Goal: Check status: Check status

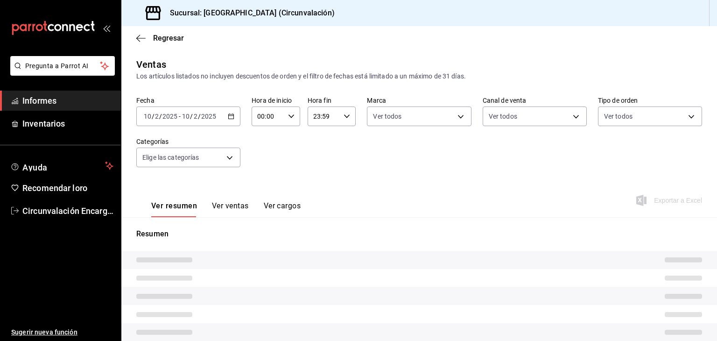
type input "47f0e63c-1a94-4f7c-be9a-967026169156,6dff6d3c-1b3a-4456-b0c3-dac266cc0a28,1b0a6…"
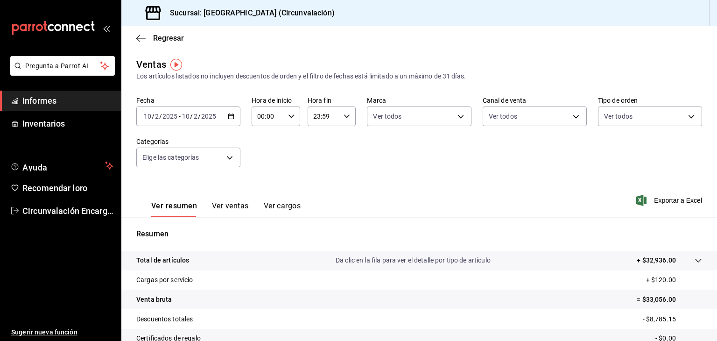
click at [231, 114] on icon "button" at bounding box center [231, 116] width 7 height 7
click at [267, 160] on div "Fecha [DATE] [DATE] - [DATE] [DATE] Hora de inicio 00:00 Hora de inicio Hora fi…" at bounding box center [419, 137] width 566 height 82
click at [230, 119] on \(Stroke\) "button" at bounding box center [231, 116] width 6 height 5
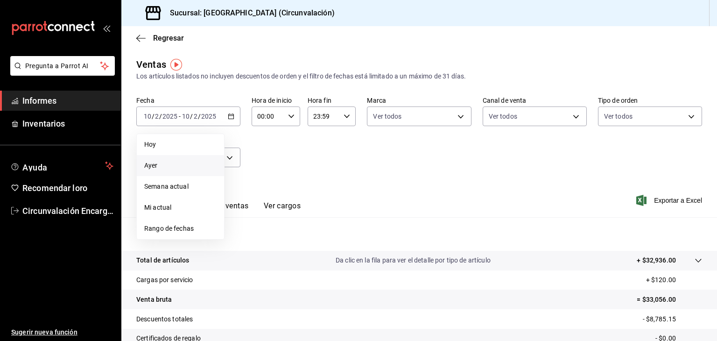
click at [174, 161] on span "Ayer" at bounding box center [180, 166] width 72 height 10
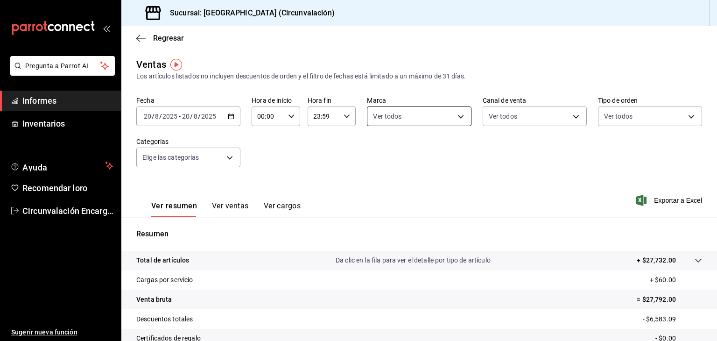
click at [415, 117] on body "Pregunta a Parrot AI Informes Inventarios Ayuda Recomendar loro Circunvalación …" at bounding box center [358, 170] width 717 height 341
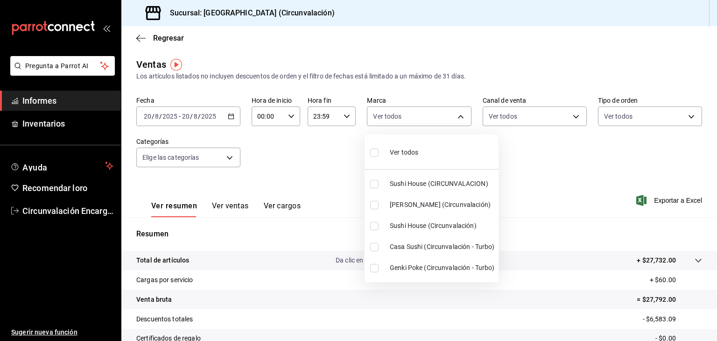
click at [435, 227] on font "Sushi House (Circunvalación)" at bounding box center [433, 225] width 87 height 7
type input "8026c63e-ba37-48ec-9c64-f966d110f157"
checkbox input "true"
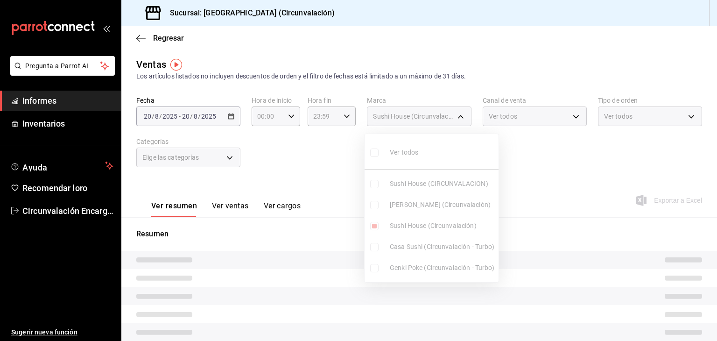
click at [439, 248] on ul "Ver todos Sushi House (CIRCUNVALACION) Genki Poke (Circunvalación) [GEOGRAPHIC_…" at bounding box center [432, 208] width 134 height 148
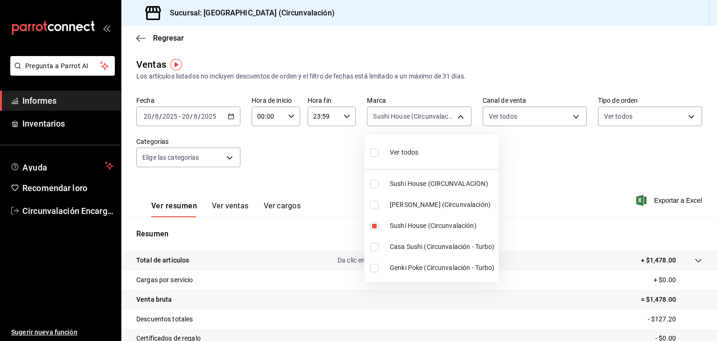
click at [443, 249] on font "Casa Sushi (Circunvalación - Turbo)" at bounding box center [442, 246] width 105 height 7
type input "8026c63e-ba37-48ec-9c64-f966d110f157,c06789b6-9ec5-4b21-9f21-3e32997756f8"
checkbox input "true"
click at [510, 178] on div at bounding box center [358, 170] width 717 height 341
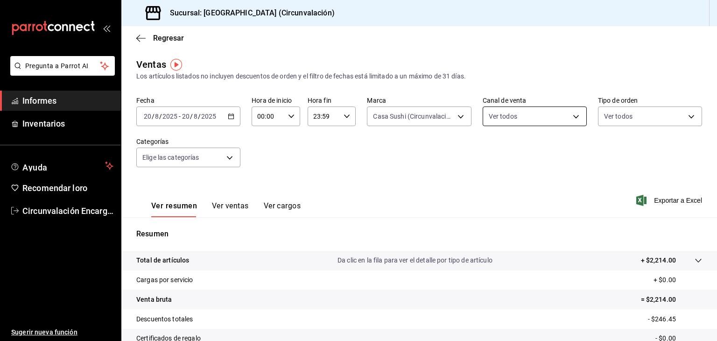
click at [558, 113] on body "Pregunta a Parrot AI Informes Inventarios Ayuda Recomendar loro Circunvalación …" at bounding box center [358, 170] width 717 height 341
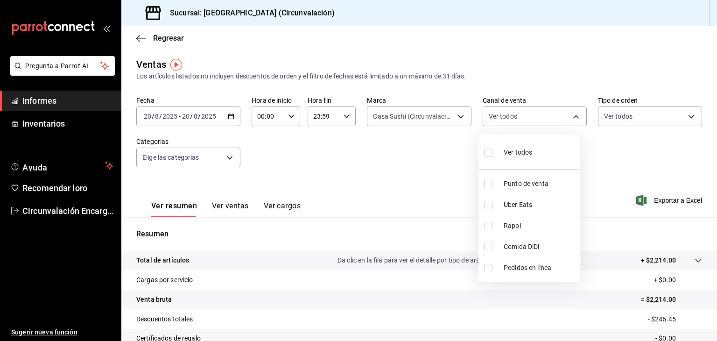
click at [527, 223] on span "Rappi" at bounding box center [540, 226] width 73 height 10
type input "RAPPI"
checkbox input "true"
click at [637, 149] on div at bounding box center [358, 170] width 717 height 341
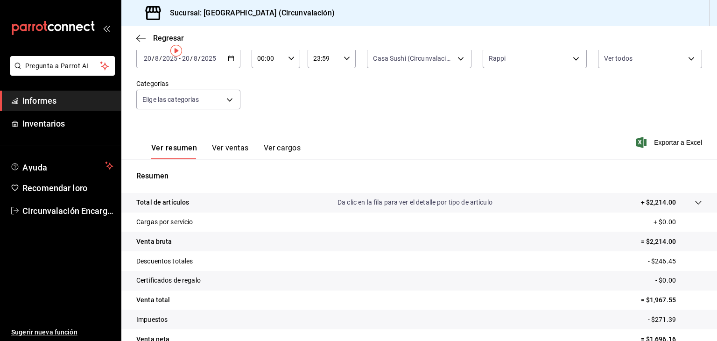
scroll to position [14, 0]
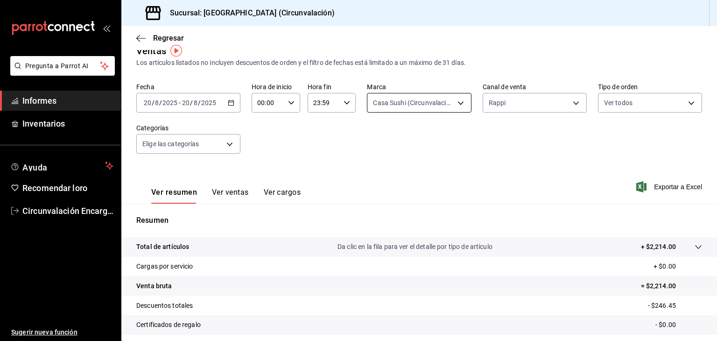
click at [444, 103] on body "Pregunta a Parrot AI Informes Inventarios Ayuda Recomendar loro Circunvalación …" at bounding box center [358, 170] width 717 height 341
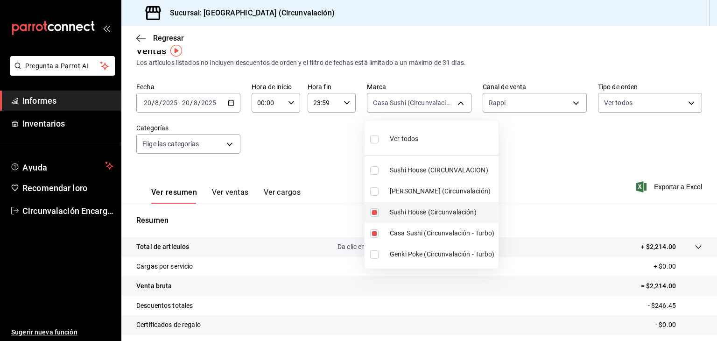
click at [408, 212] on font "Sushi House (Circunvalación)" at bounding box center [433, 211] width 87 height 7
type input "c06789b6-9ec5-4b21-9f21-3e32997756f8"
checkbox input "false"
click at [404, 233] on ul "Ver todos Sushi House (CIRCUNVALACION) Genki Poke (Circunvalación) [GEOGRAPHIC_…" at bounding box center [432, 194] width 134 height 148
click at [402, 232] on font "Casa Sushi (Circunvalación - Turbo)" at bounding box center [442, 232] width 105 height 7
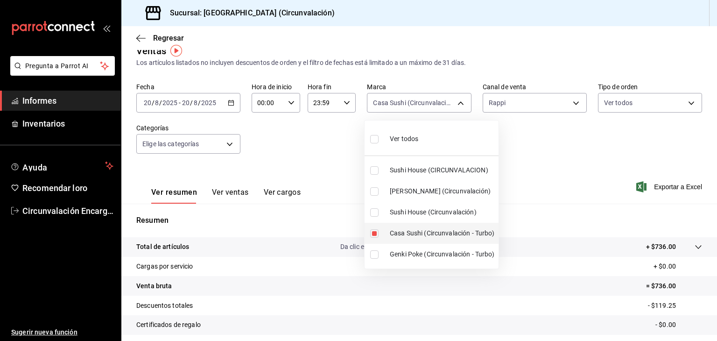
checkbox input "false"
click at [411, 172] on font "Sushi House (CIRCUNVALACION)" at bounding box center [439, 169] width 99 height 7
type input "008c5d3d-b97f-4c42-84c9-32fafe09cf73"
checkbox input "true"
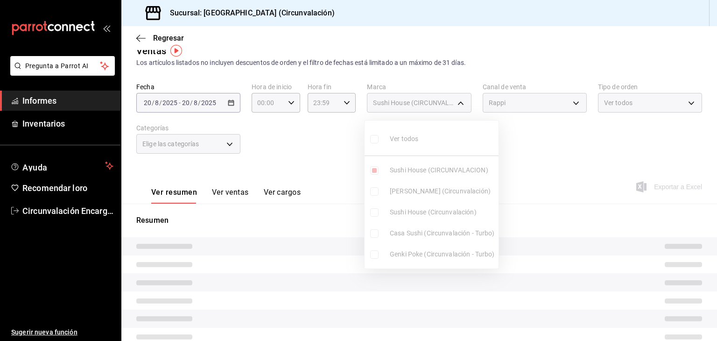
click at [552, 133] on div at bounding box center [358, 170] width 717 height 341
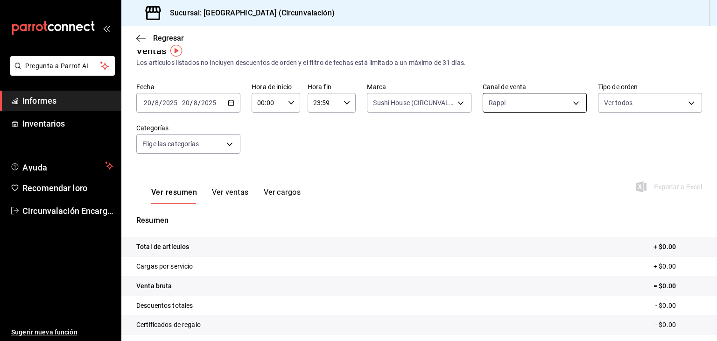
click at [566, 103] on body "Pregunta a Parrot AI Informes Inventarios Ayuda Recomendar loro Circunvalación …" at bounding box center [358, 170] width 717 height 341
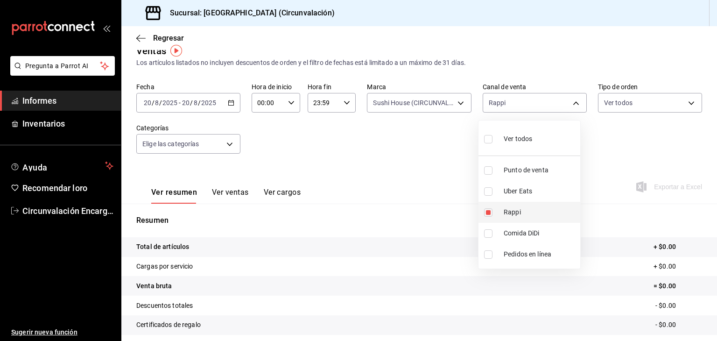
click at [522, 216] on span "Rappi" at bounding box center [540, 212] width 73 height 10
checkbox input "false"
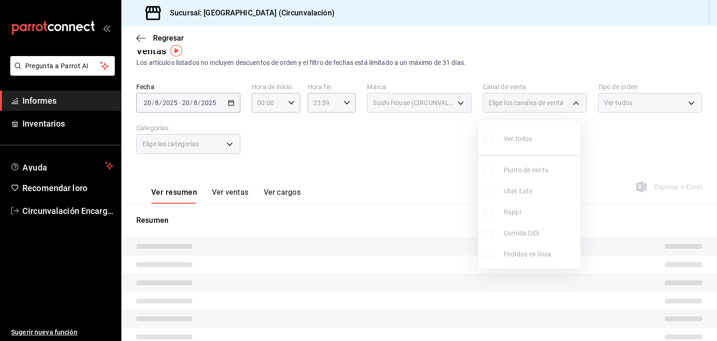
click at [525, 236] on ul "Ver todos Punto de venta Uber Eats Rappi Comida DiDi Pedidos en línea" at bounding box center [530, 194] width 102 height 148
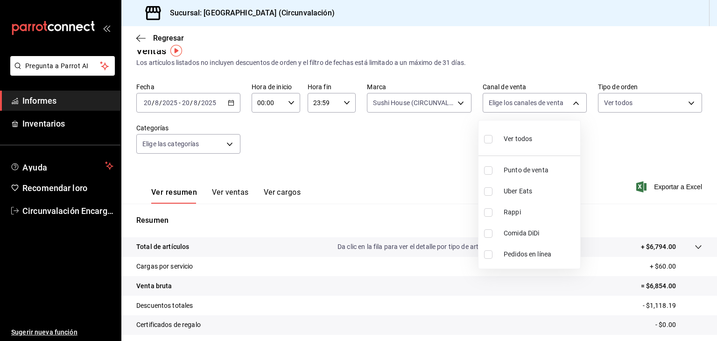
click at [527, 234] on font "Comida DiDi" at bounding box center [521, 232] width 35 height 7
type input "DIDI_FOOD"
checkbox input "true"
click at [594, 148] on div at bounding box center [358, 170] width 717 height 341
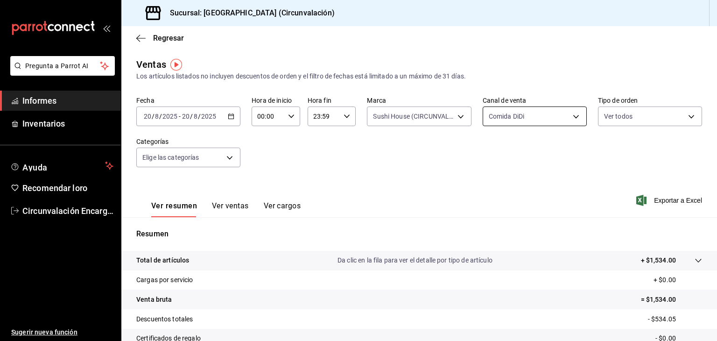
click at [527, 116] on body "Pregunta a Parrot AI Informes Inventarios Ayuda Recomendar loro Circunvalación …" at bounding box center [358, 170] width 717 height 341
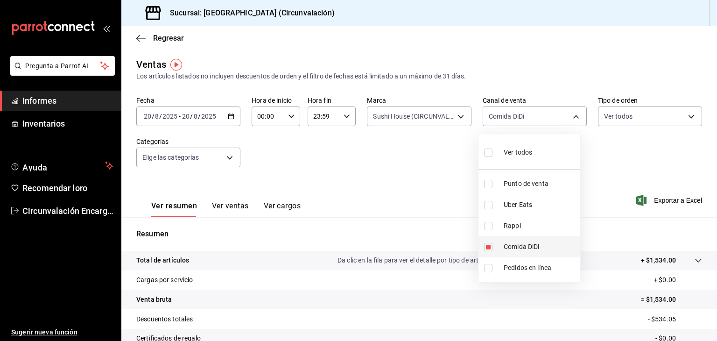
click at [523, 246] on font "Comida DiDi" at bounding box center [521, 246] width 35 height 7
checkbox input "false"
click at [520, 204] on ul "Ver todos Punto de venta Uber Eats Rappi Comida DiDi Pedidos en línea" at bounding box center [530, 208] width 102 height 148
click at [519, 204] on font "Uber Eats" at bounding box center [518, 204] width 28 height 7
type input "UBER_EATS"
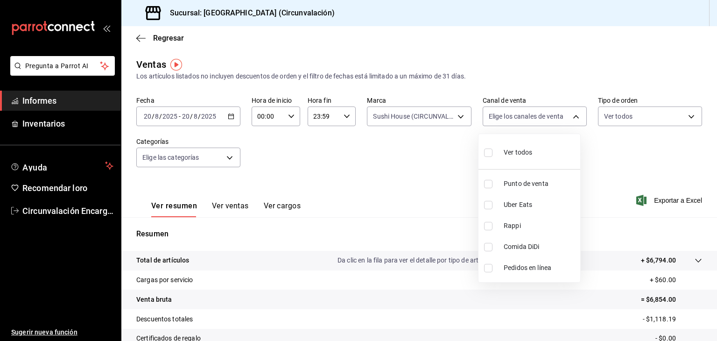
checkbox input "true"
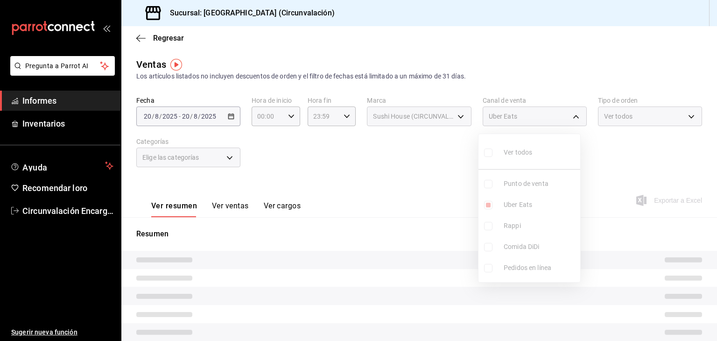
click at [400, 181] on div at bounding box center [358, 170] width 717 height 341
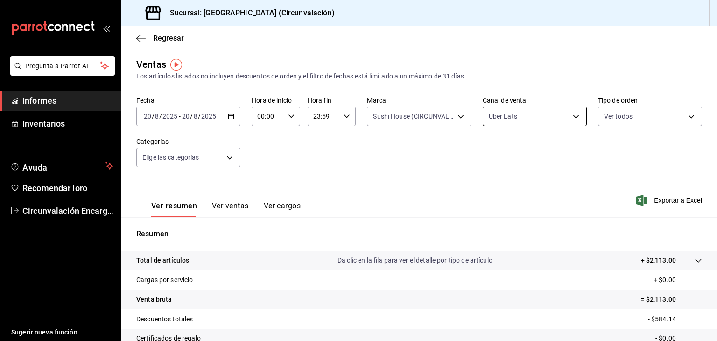
click at [550, 113] on body "Pregunta a Parrot AI Informes Inventarios Ayuda Recomendar loro Circunvalación …" at bounding box center [358, 170] width 717 height 341
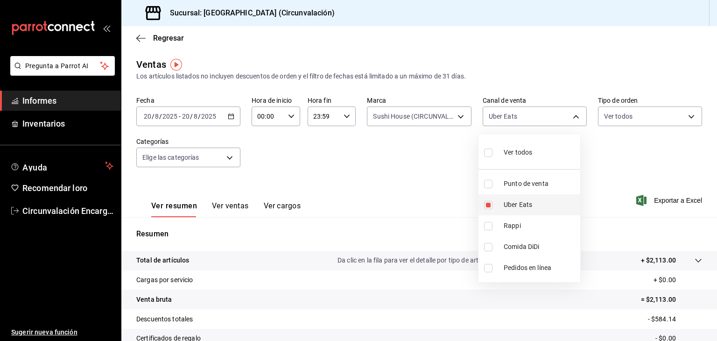
click at [511, 206] on font "Uber Eats" at bounding box center [518, 204] width 28 height 7
checkbox input "false"
click at [415, 118] on div at bounding box center [358, 170] width 717 height 341
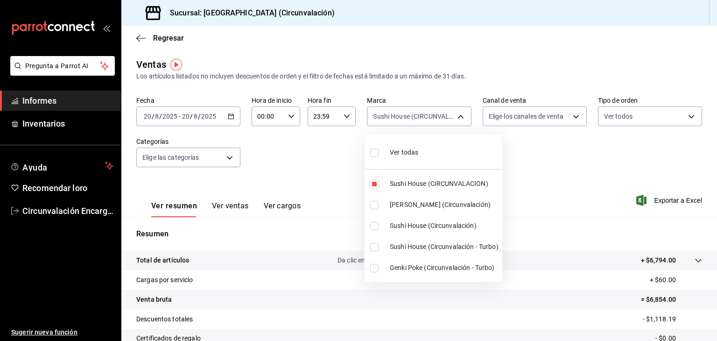
click at [415, 118] on body "Pregunta a Parrot AI Informes Inventarios Ayuda Recomendar loro Circunvalación …" at bounding box center [358, 170] width 717 height 341
click at [409, 183] on font "Sushi House (CIRCUNVALACION)" at bounding box center [439, 183] width 99 height 7
checkbox input "false"
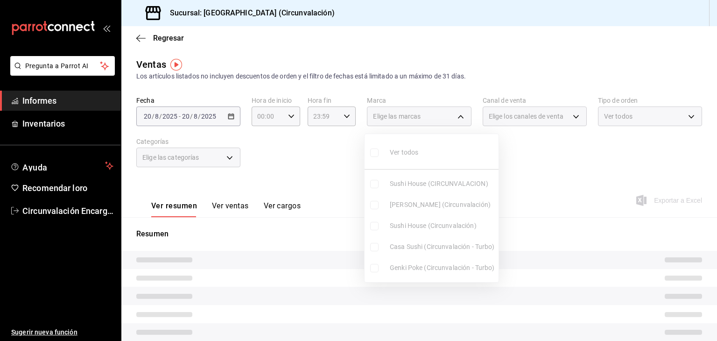
click at [409, 204] on font "[PERSON_NAME] (Circunvalación)" at bounding box center [440, 204] width 101 height 7
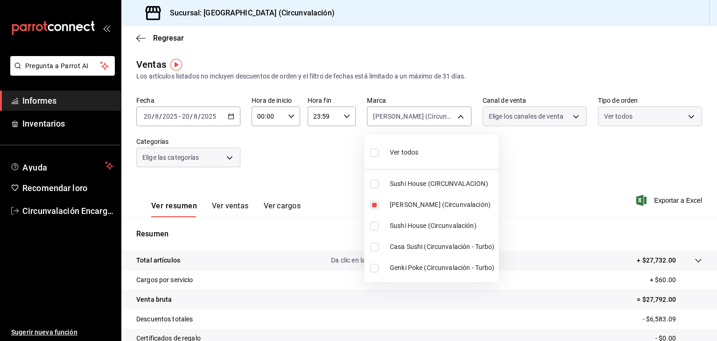
type input "39b39bbc-1da9-4985-aae8-fcb804ef758e"
checkbox input "true"
click at [409, 204] on ul "Ver todos Sushi House (CIRCUNVALACION) Genki Poke (Circunvalación) [GEOGRAPHIC_…" at bounding box center [432, 208] width 134 height 148
click at [414, 267] on font "Genki Poke (Circunvalación - Turbo)" at bounding box center [442, 267] width 105 height 7
type input "39b39bbc-1da9-4985-aae8-fcb804ef758e,6ad438b0-8587-4b3d-8a9b-7cf0b4de67cb"
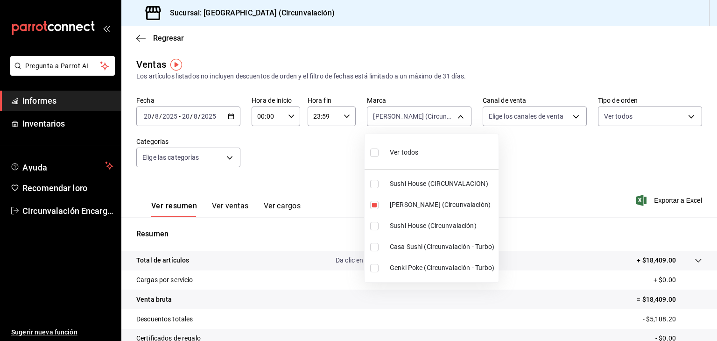
checkbox input "true"
click at [586, 208] on div at bounding box center [358, 170] width 717 height 341
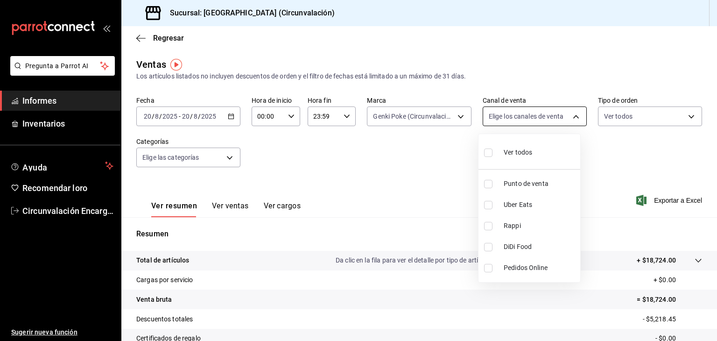
click at [551, 115] on body "Pregunta a Parrot AI Informes Inventarios Ayuda Recomendar loro Circunvalación …" at bounding box center [358, 170] width 717 height 341
click at [540, 218] on li "Rappi" at bounding box center [530, 225] width 102 height 21
type input "RAPPI"
checkbox input "true"
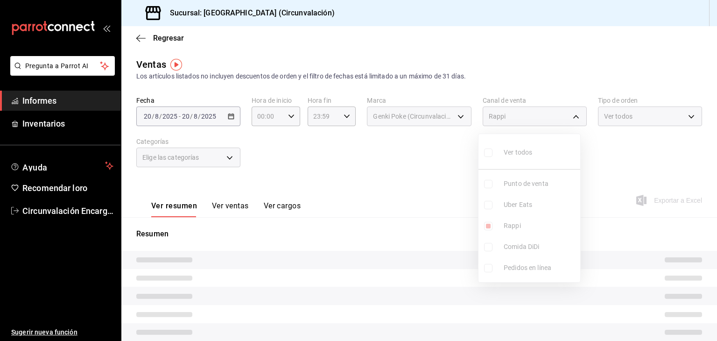
click at [620, 153] on div at bounding box center [358, 170] width 717 height 341
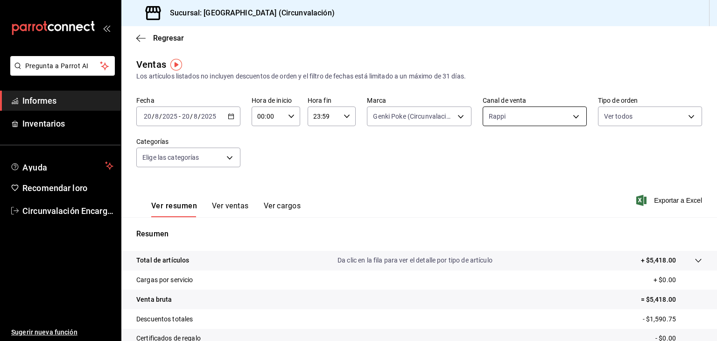
click at [570, 118] on body "Pregunta a Parrot AI Informes Inventarios Ayuda Recomendar loro Circunvalación …" at bounding box center [358, 170] width 717 height 341
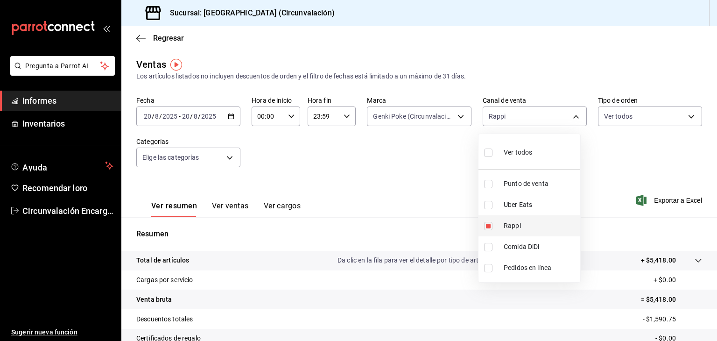
click at [514, 226] on font "Rappi" at bounding box center [512, 225] width 17 height 7
checkbox input "false"
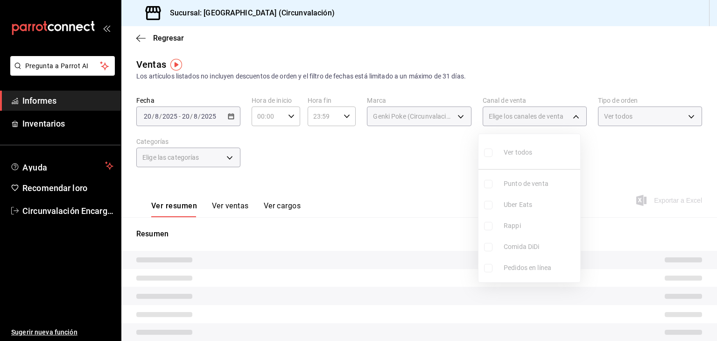
click at [383, 186] on div at bounding box center [358, 170] width 717 height 341
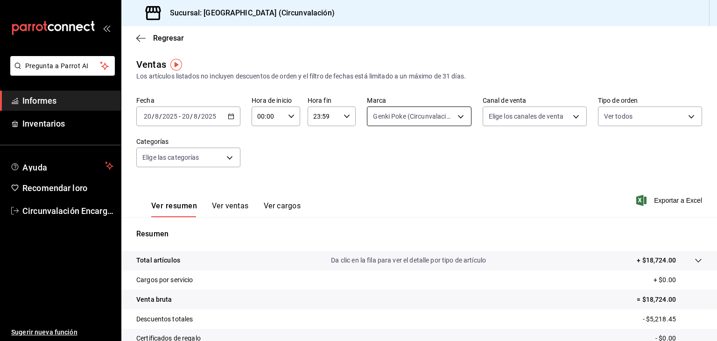
click at [442, 112] on body "Pregunta a Parrot AI Informes Inventarios Ayuda Recomendar loro Circunvalación …" at bounding box center [358, 170] width 717 height 341
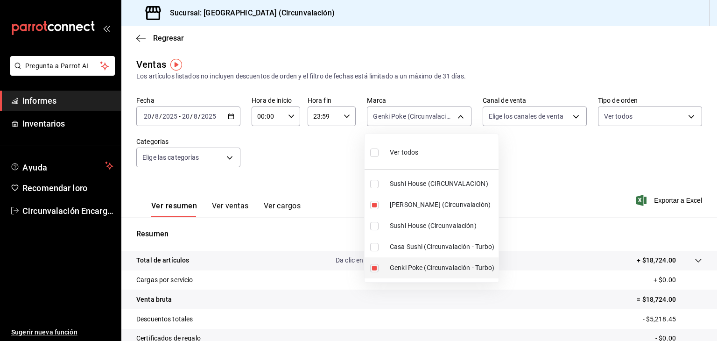
click at [416, 269] on font "Genki Poke (Circunvalación - Turbo)" at bounding box center [442, 267] width 105 height 7
type input "39b39bbc-1da9-4985-aae8-fcb804ef758e"
checkbox input "false"
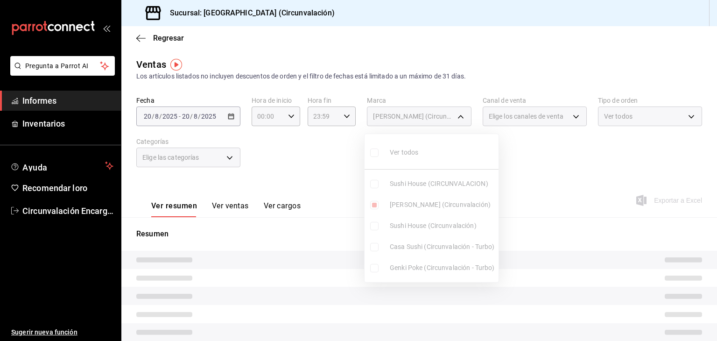
click at [555, 197] on div at bounding box center [358, 170] width 717 height 341
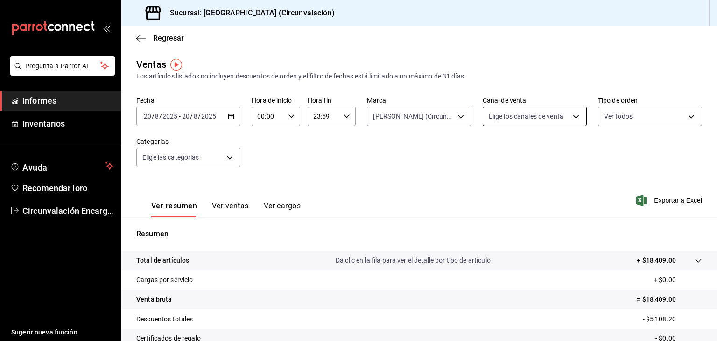
click at [558, 119] on body "Pregunta a Parrot AI Informes Inventarios Ayuda Recomendar loro Circunvalación …" at bounding box center [358, 170] width 717 height 341
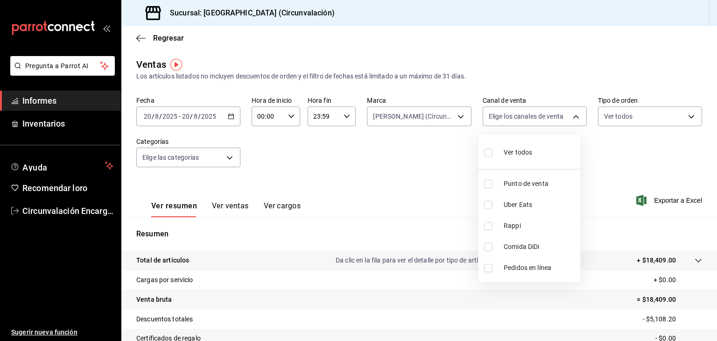
click at [523, 245] on font "Comida DiDi" at bounding box center [521, 246] width 35 height 7
type input "DIDI_FOOD"
checkbox input "true"
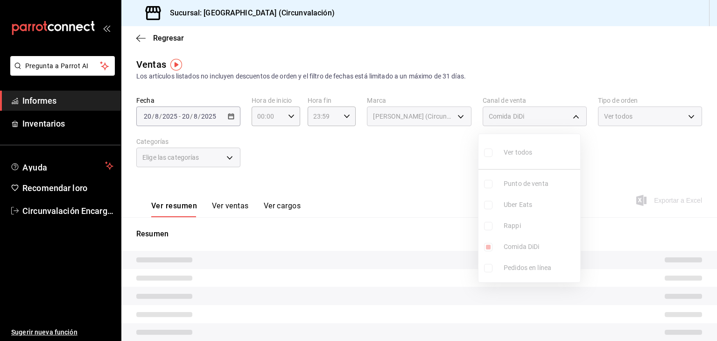
click at [331, 177] on div at bounding box center [358, 170] width 717 height 341
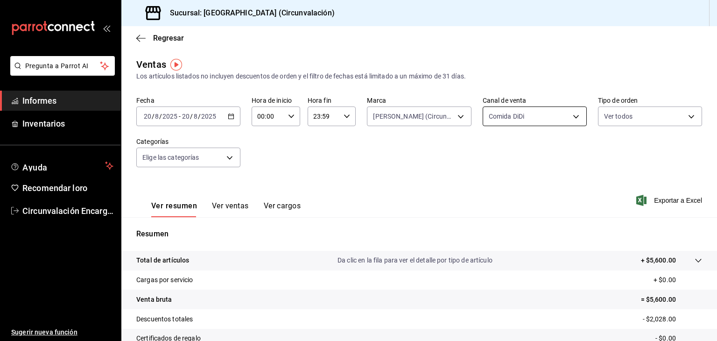
click at [563, 120] on body "Pregunta a Parrot AI Informes Inventarios Ayuda Recomendar loro Circunvalación …" at bounding box center [358, 170] width 717 height 341
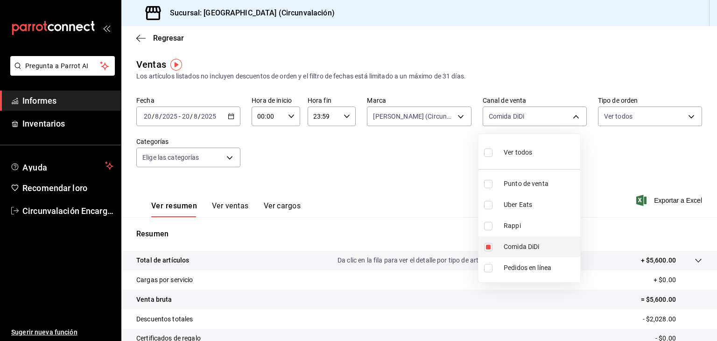
click at [512, 246] on font "Comida DiDi" at bounding box center [521, 246] width 35 height 7
checkbox input "false"
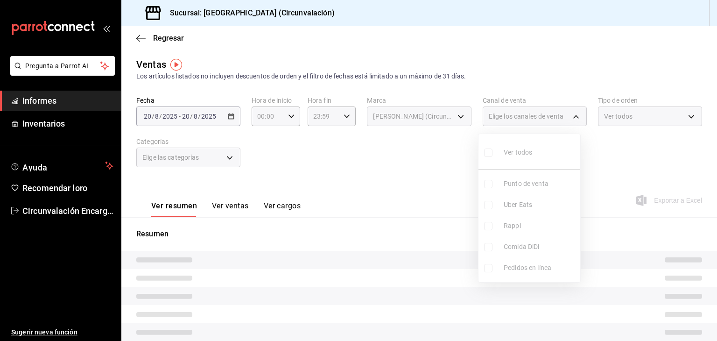
click at [514, 201] on ul "Ver todos Punto de venta Uber Eats Rappi Comida DiDi Pedidos en línea" at bounding box center [530, 208] width 102 height 148
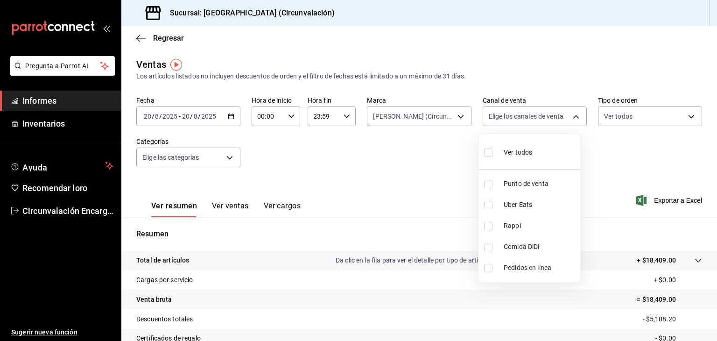
click at [512, 204] on font "Uber Eats" at bounding box center [518, 204] width 28 height 7
type input "UBER_EATS"
checkbox input "true"
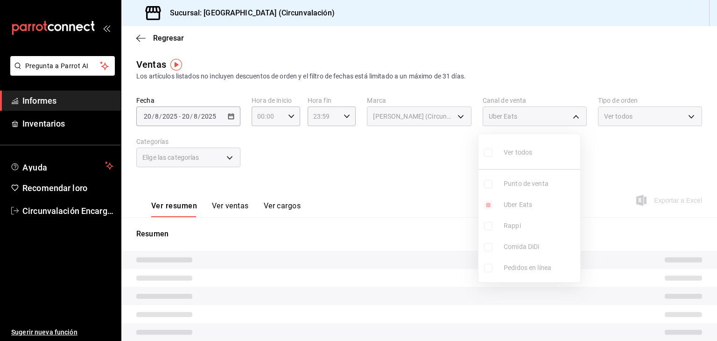
click at [391, 187] on div at bounding box center [358, 170] width 717 height 341
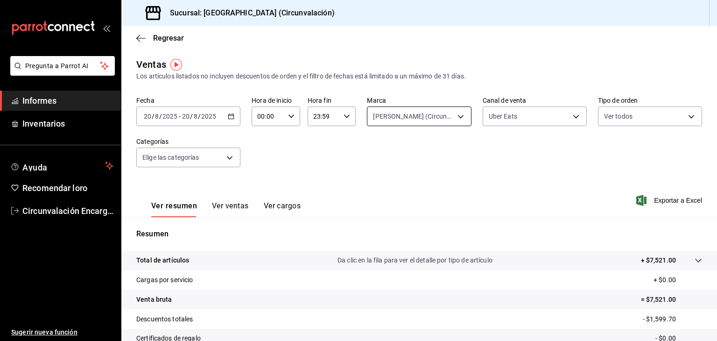
click at [458, 117] on body "Pregunta a Parrot AI Informes Inventarios Ayuda Recomendar loro Circunvalación …" at bounding box center [358, 170] width 717 height 341
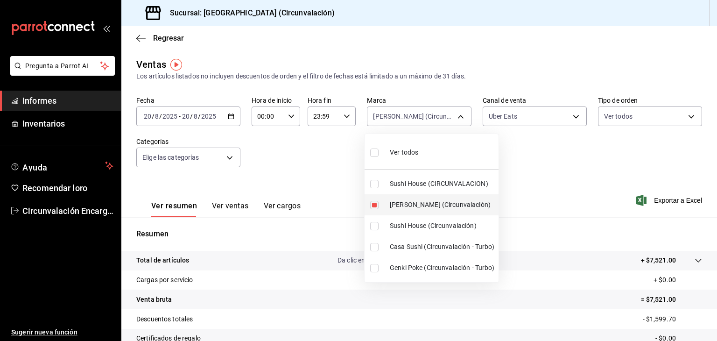
click at [417, 210] on li "[PERSON_NAME] (Circunvalación)" at bounding box center [432, 204] width 134 height 21
checkbox input "false"
click at [572, 118] on div at bounding box center [358, 170] width 717 height 341
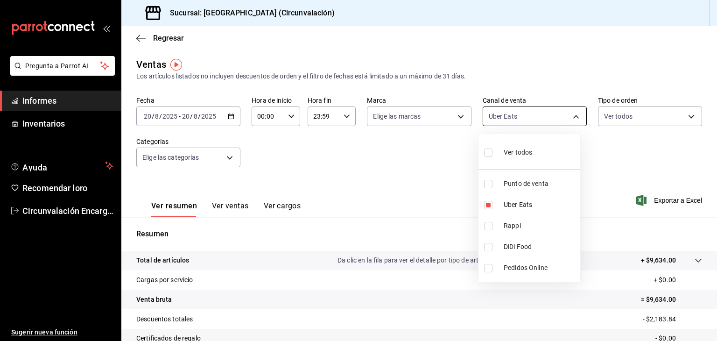
click at [570, 118] on body "Pregunta a Parrot AI Informes Inventarios Ayuda Recomendar loro Circunvalación …" at bounding box center [358, 170] width 717 height 341
click at [532, 211] on li "Uber Eats" at bounding box center [530, 204] width 102 height 21
checkbox input "false"
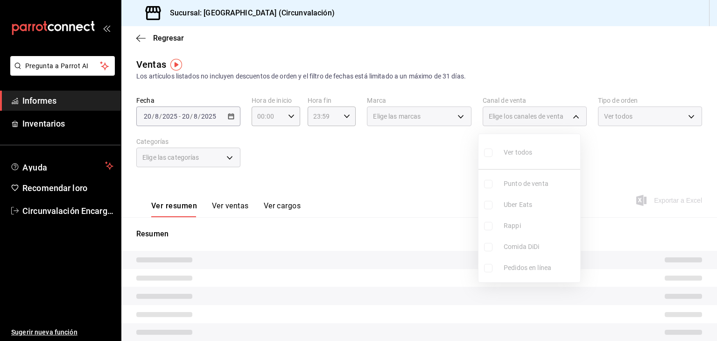
click at [599, 155] on div at bounding box center [358, 170] width 717 height 341
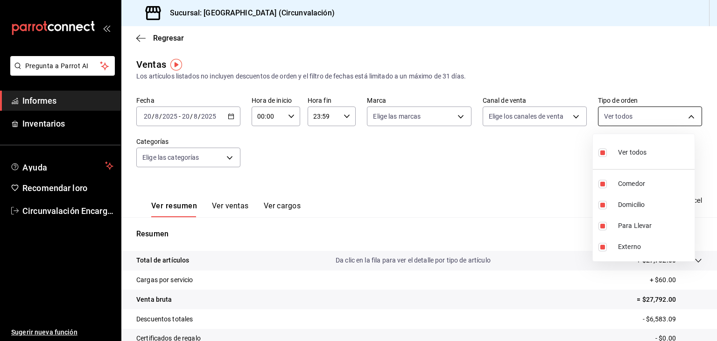
click at [659, 118] on body "Pregunta a Parrot AI Informes Inventarios Ayuda Recomendar loro Circunvalación …" at bounding box center [358, 170] width 717 height 341
drag, startPoint x: 601, startPoint y: 150, endPoint x: 604, endPoint y: 193, distance: 43.0
click at [602, 150] on input "checkbox" at bounding box center [602, 152] width 8 height 8
checkbox input "false"
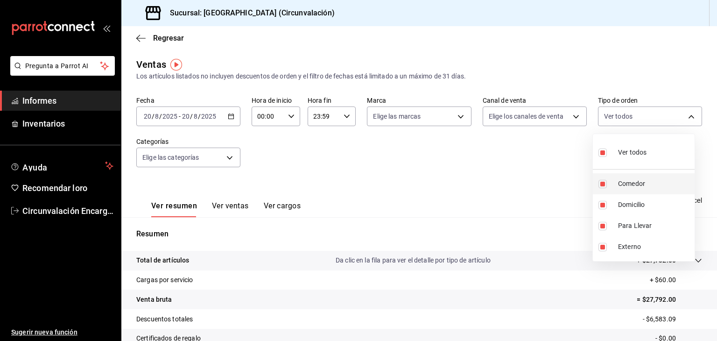
checkbox input "false"
click at [627, 202] on font "Domicilio" at bounding box center [631, 204] width 27 height 7
type input "6dff6d3c-1b3a-4456-b0c3-dac266cc0a28"
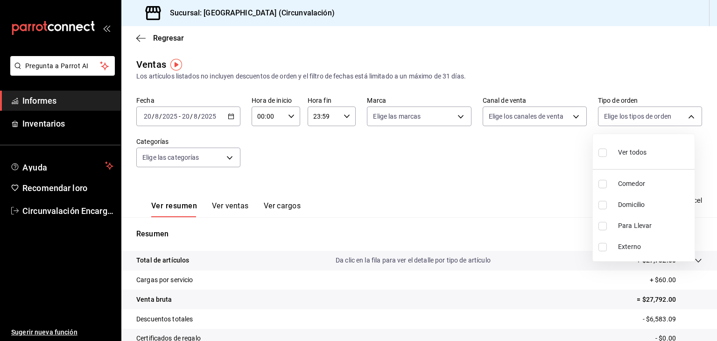
checkbox input "true"
click at [530, 163] on div at bounding box center [358, 170] width 717 height 341
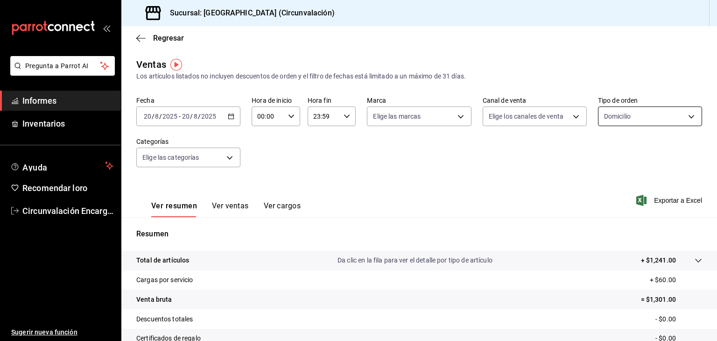
click at [634, 110] on body "Pregunta a Parrot AI Informes Inventarios Ayuda Recomendar loro Circunvalación …" at bounding box center [358, 170] width 717 height 341
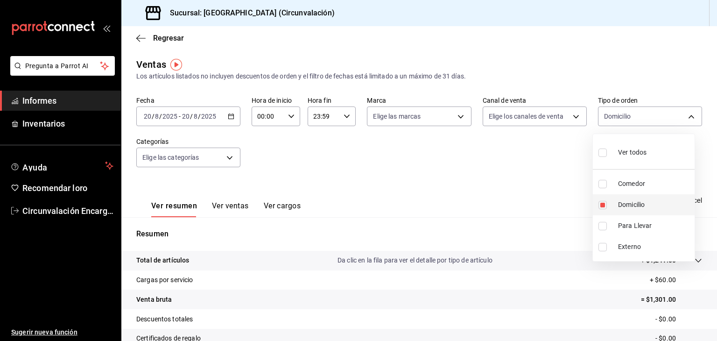
click at [618, 201] on font "Domicilio" at bounding box center [631, 204] width 27 height 7
checkbox input "false"
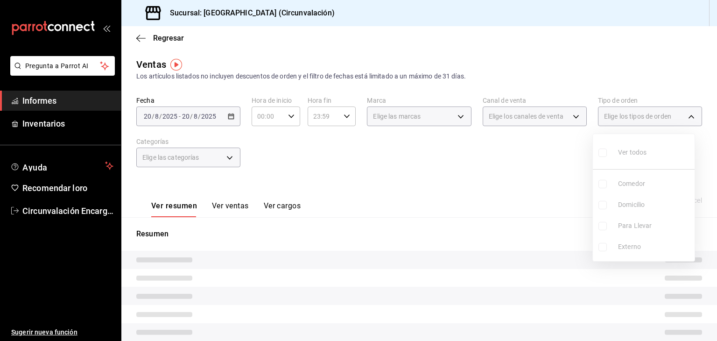
click at [569, 116] on div at bounding box center [358, 170] width 717 height 341
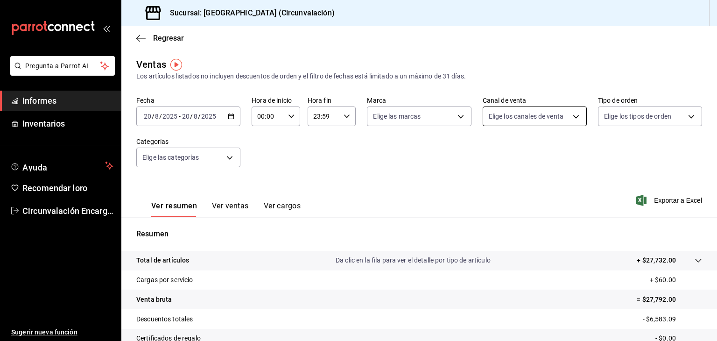
click at [568, 118] on body "Pregunta a Parrot AI Informes Inventarios Ayuda Recomendar loro Circunvalación …" at bounding box center [358, 170] width 717 height 341
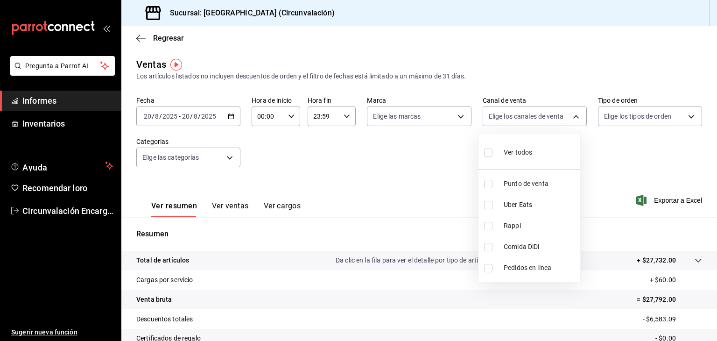
click at [534, 206] on span "Uber Eats" at bounding box center [540, 205] width 73 height 10
type input "UBER_EATS"
checkbox input "true"
drag, startPoint x: 428, startPoint y: 178, endPoint x: 436, endPoint y: 143, distance: 36.0
click at [428, 178] on div at bounding box center [358, 170] width 717 height 341
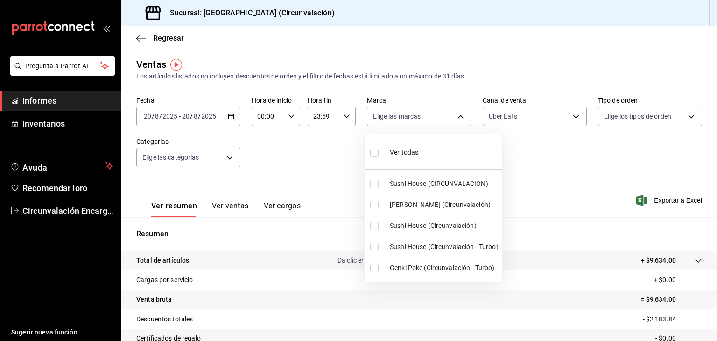
click at [440, 113] on body "Pregunta a Parrot AI Informes Inventarios Ayuda Recomendar loro Circunvalación …" at bounding box center [358, 170] width 717 height 341
click at [432, 209] on span "[PERSON_NAME] (Circunvalación)" at bounding box center [442, 205] width 105 height 10
type input "39b39bbc-1da9-4985-aae8-fcb804ef758e"
checkbox input "true"
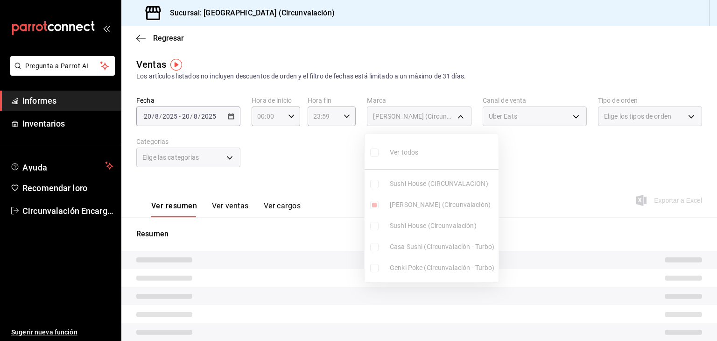
click at [536, 192] on div at bounding box center [358, 170] width 717 height 341
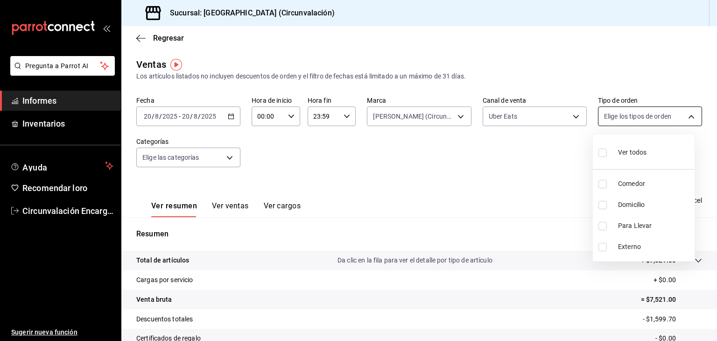
click at [655, 120] on body "Pregunta a Parrot AI Informes Inventarios Ayuda Recomendar loro Circunvalación …" at bounding box center [358, 170] width 717 height 341
click at [537, 129] on div at bounding box center [358, 170] width 717 height 341
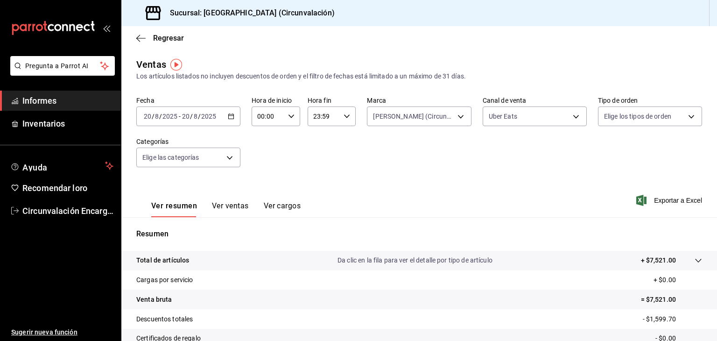
click at [552, 119] on body "Pregunta a Parrot AI Informes Inventarios Ayuda Recomendar loro Circunvalación …" at bounding box center [358, 170] width 717 height 341
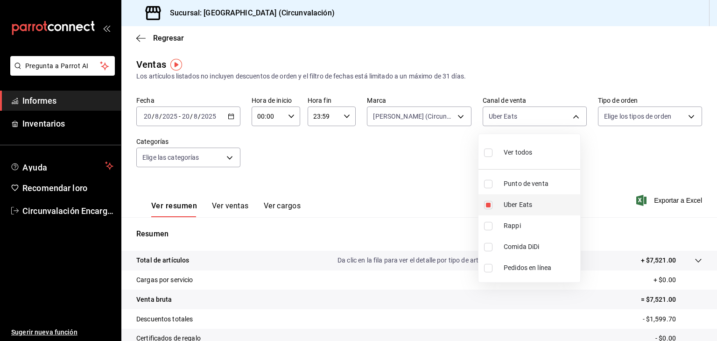
click at [515, 206] on font "Uber Eats" at bounding box center [518, 204] width 28 height 7
checkbox input "false"
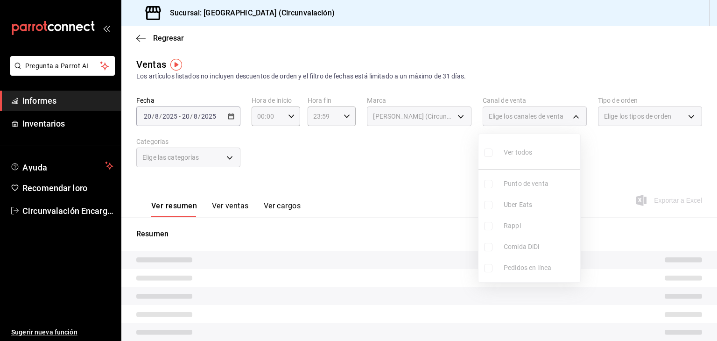
click at [458, 116] on div at bounding box center [358, 170] width 717 height 341
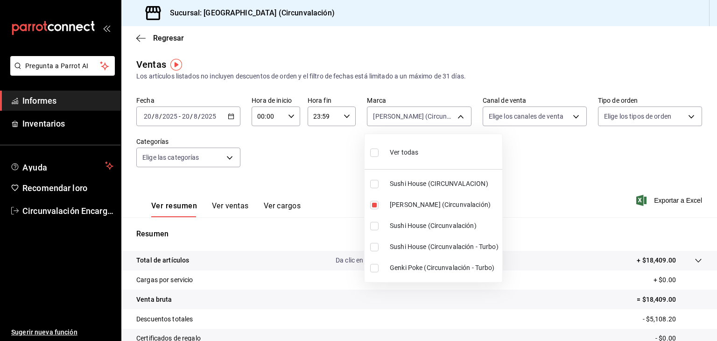
click at [457, 117] on body "Pregunta a Parrot AI Informes Inventarios Ayuda Recomendar loro Circunvalación …" at bounding box center [358, 170] width 717 height 341
click at [443, 205] on font "[PERSON_NAME] (Circunvalación)" at bounding box center [440, 204] width 101 height 7
checkbox input "false"
click at [612, 149] on div at bounding box center [358, 170] width 717 height 341
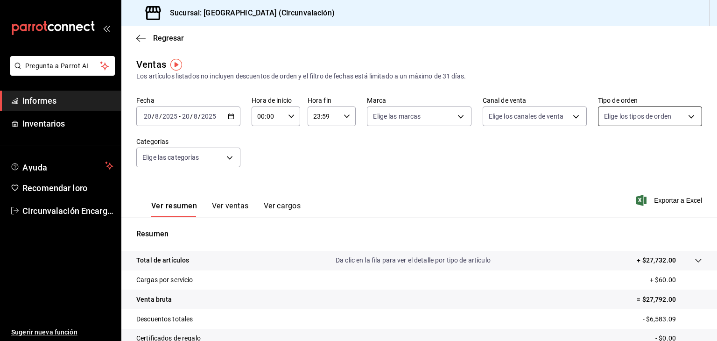
click at [647, 123] on body "Pregunta a Parrot AI Informes Inventarios Ayuda Recomendar loro Circunvalación …" at bounding box center [358, 170] width 717 height 341
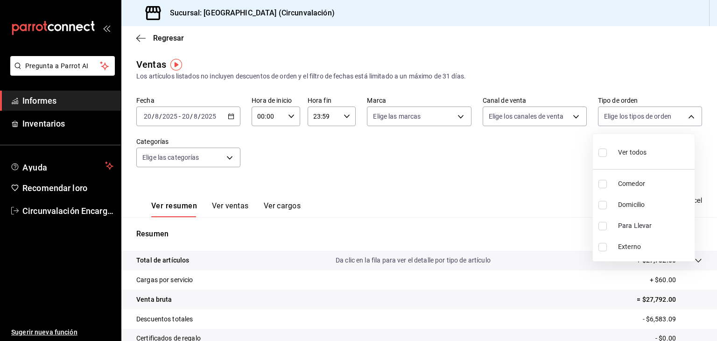
click at [607, 204] on label at bounding box center [604, 205] width 12 height 8
click at [607, 204] on input "checkbox" at bounding box center [602, 205] width 8 height 8
checkbox input "false"
click at [602, 204] on input "checkbox" at bounding box center [602, 205] width 8 height 8
checkbox input "true"
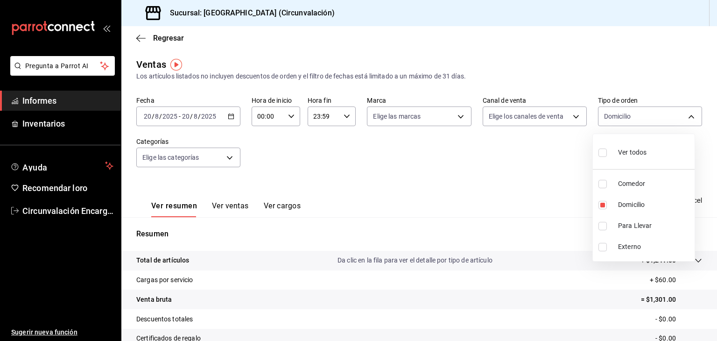
click at [477, 170] on div at bounding box center [358, 170] width 717 height 341
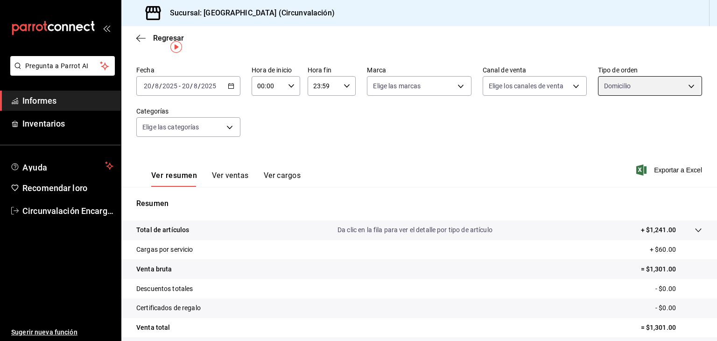
scroll to position [14, 0]
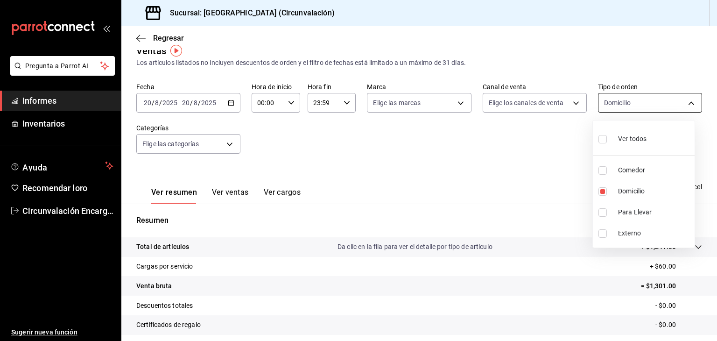
click at [668, 105] on body "Pregunta a Parrot AI Informes Inventarios Ayuda Recomendar loro Circunvalación …" at bounding box center [358, 170] width 717 height 341
click at [598, 142] on li "Ver todos" at bounding box center [644, 138] width 102 height 28
type input "47f0e63c-1a94-4f7c-be9a-967026169156,6dff6d3c-1b3a-4456-b0c3-dac266cc0a28,1b0a6…"
checkbox input "true"
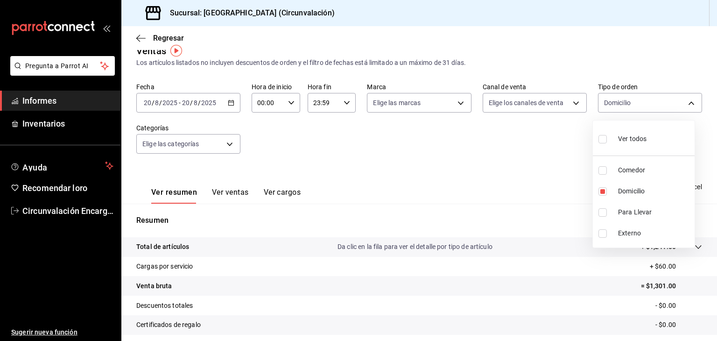
checkbox input "true"
click at [611, 192] on li "Domicilio" at bounding box center [644, 191] width 102 height 21
type input "47f0e63c-1a94-4f7c-be9a-967026169156,1b0a6ebf-f4a3-4f73-a001-1574236db634,EXTER…"
checkbox input "false"
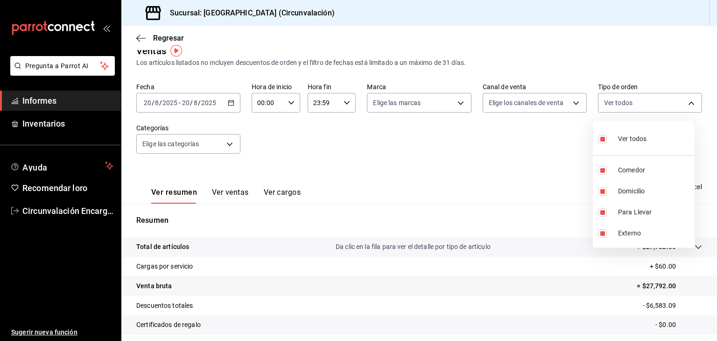
checkbox input "false"
click at [528, 179] on div at bounding box center [358, 170] width 717 height 341
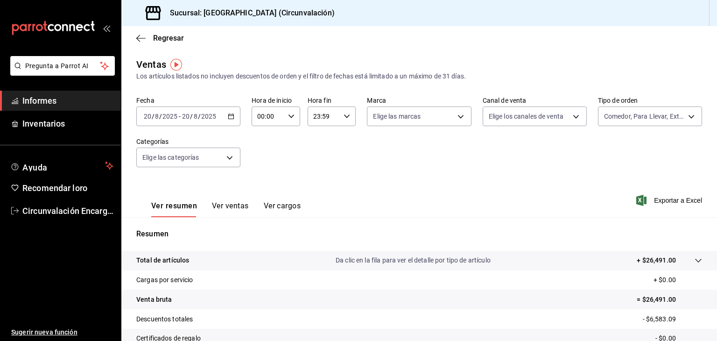
click at [134, 39] on div "Regresar" at bounding box center [419, 38] width 596 height 24
click at [140, 38] on icon "button" at bounding box center [140, 38] width 9 height 8
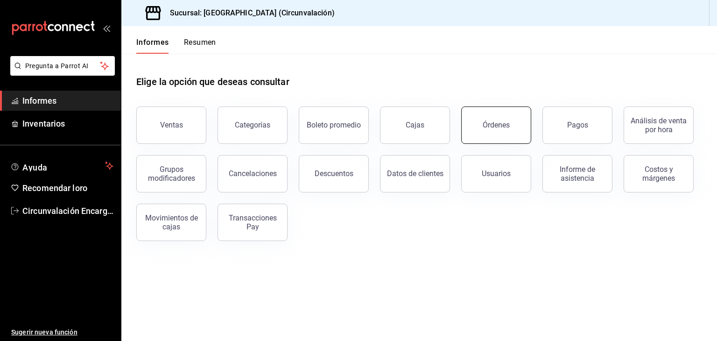
click at [488, 124] on font "Órdenes" at bounding box center [496, 124] width 27 height 9
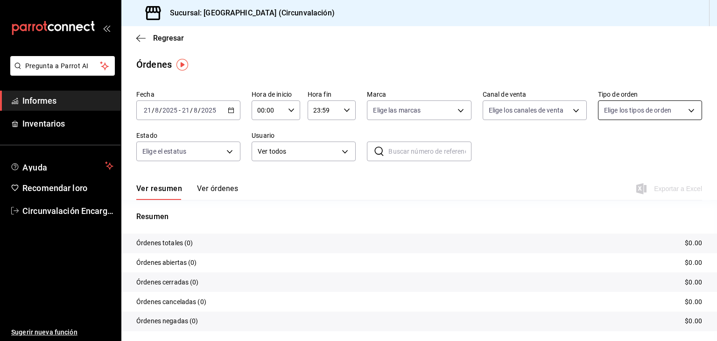
click at [639, 101] on body "Pregunta a Parrot AI Informes Inventarios Ayuda Recomendar loro Circunvalación …" at bounding box center [358, 170] width 717 height 341
drag, startPoint x: 637, startPoint y: 198, endPoint x: 486, endPoint y: 158, distance: 155.7
click at [637, 198] on font "Domicilio" at bounding box center [631, 198] width 27 height 7
type input "6dff6d3c-1b3a-4456-b0c3-dac266cc0a28"
checkbox input "true"
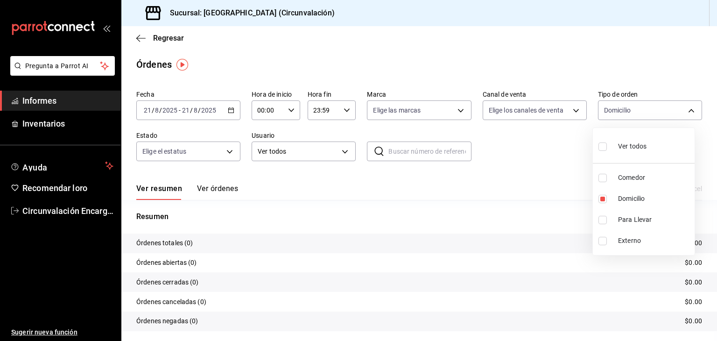
drag, startPoint x: 438, startPoint y: 182, endPoint x: 370, endPoint y: 184, distance: 67.7
click at [424, 184] on div at bounding box center [358, 170] width 717 height 341
click at [228, 109] on icon "button" at bounding box center [231, 110] width 7 height 7
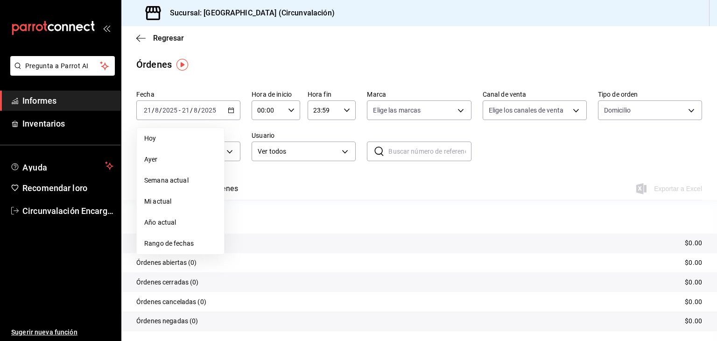
drag, startPoint x: 190, startPoint y: 167, endPoint x: 295, endPoint y: 205, distance: 111.5
click at [190, 167] on li "Ayer" at bounding box center [180, 159] width 87 height 21
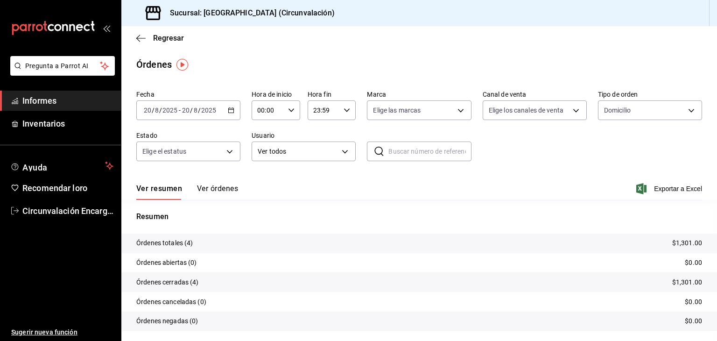
click at [392, 203] on div "Resumen Órdenes totales (4) $1,301.00 Órdenes abiertas (0) $0.00 Órdenes cerrad…" at bounding box center [419, 271] width 596 height 142
